Goal: Task Accomplishment & Management: Manage account settings

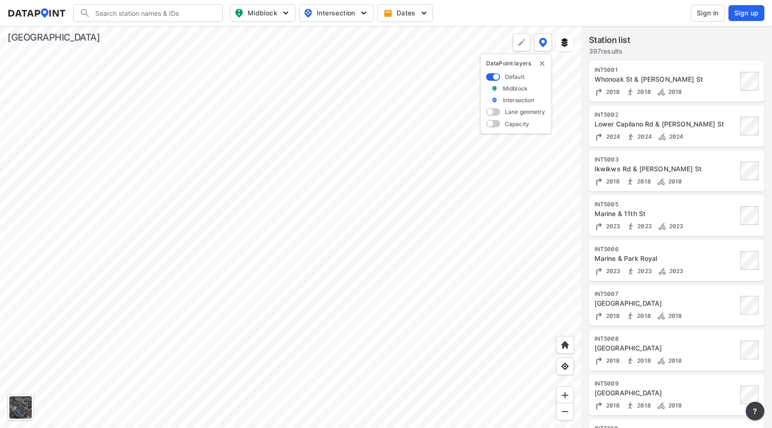
click at [379, 114] on div at bounding box center [290, 227] width 581 height 402
click at [701, 13] on span "Sign in" at bounding box center [708, 12] width 22 height 9
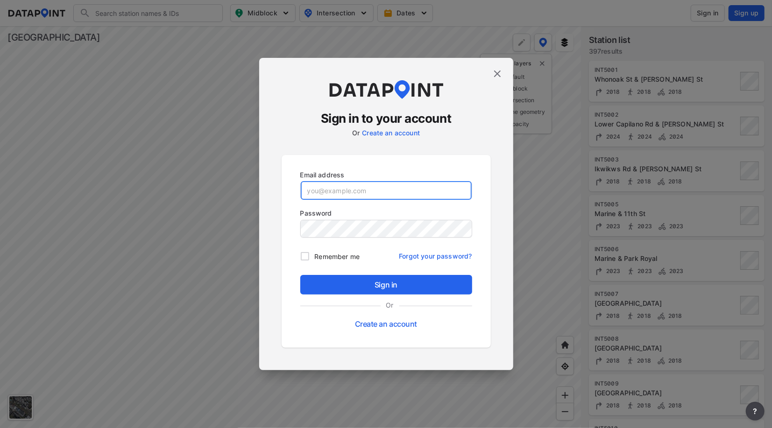
type input "[EMAIL_ADDRESS][DOMAIN_NAME]"
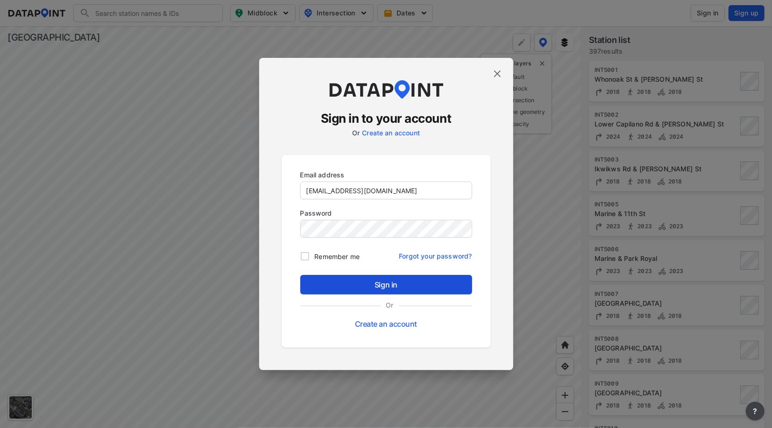
click at [376, 290] on button "Sign in" at bounding box center [386, 285] width 172 height 20
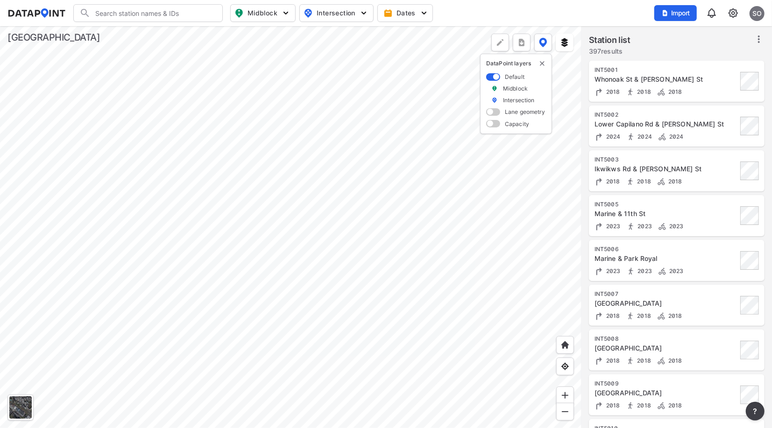
click at [279, 159] on div at bounding box center [290, 227] width 581 height 402
click at [287, 304] on div at bounding box center [290, 227] width 581 height 402
click at [543, 63] on img "delete" at bounding box center [541, 63] width 7 height 7
click at [537, 201] on div at bounding box center [290, 227] width 581 height 402
